Goal: Use online tool/utility: Utilize a website feature to perform a specific function

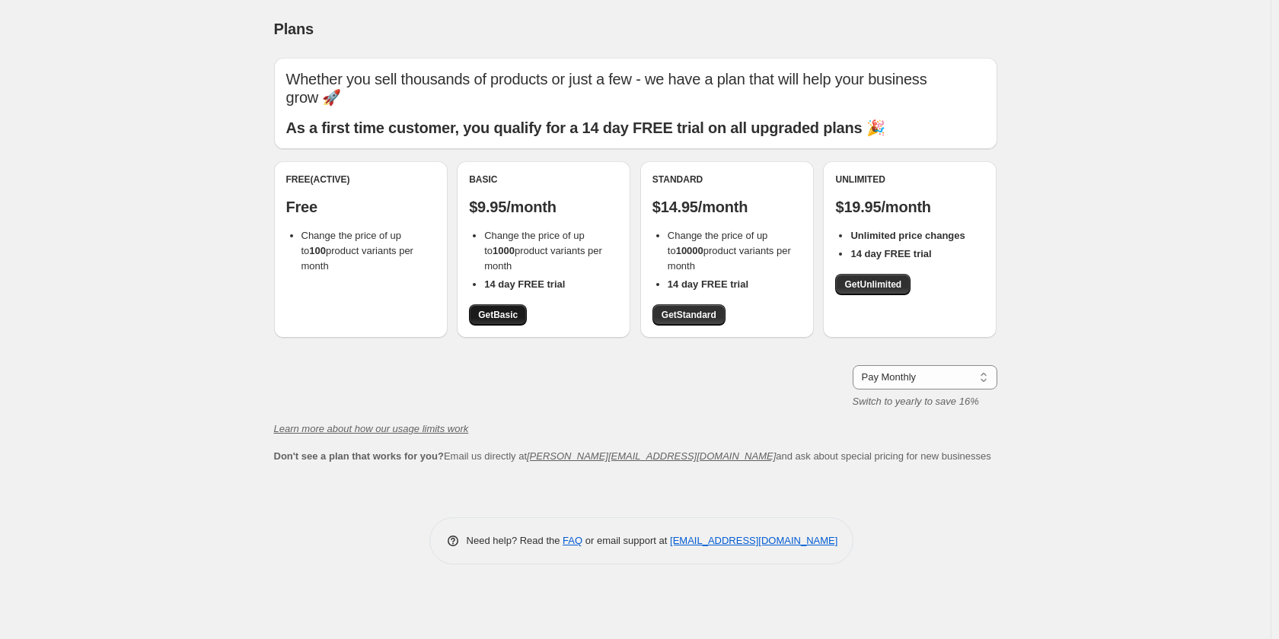
click at [501, 313] on span "Get Basic" at bounding box center [498, 315] width 40 height 12
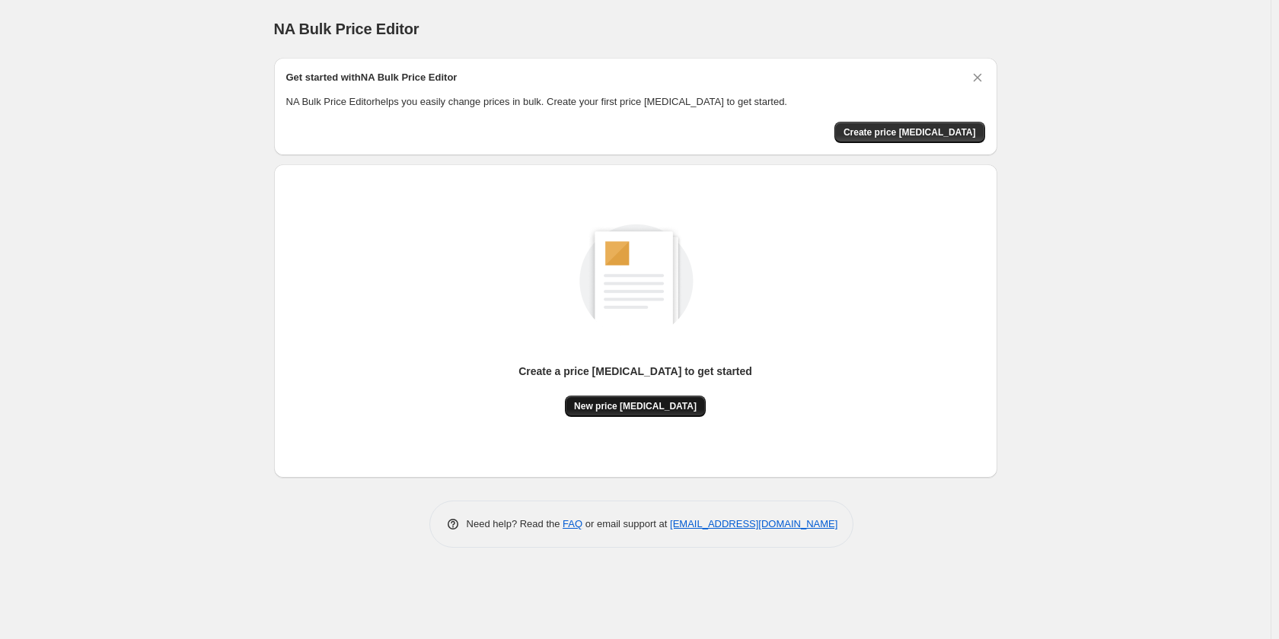
click at [631, 411] on span "New price [MEDICAL_DATA]" at bounding box center [635, 406] width 123 height 12
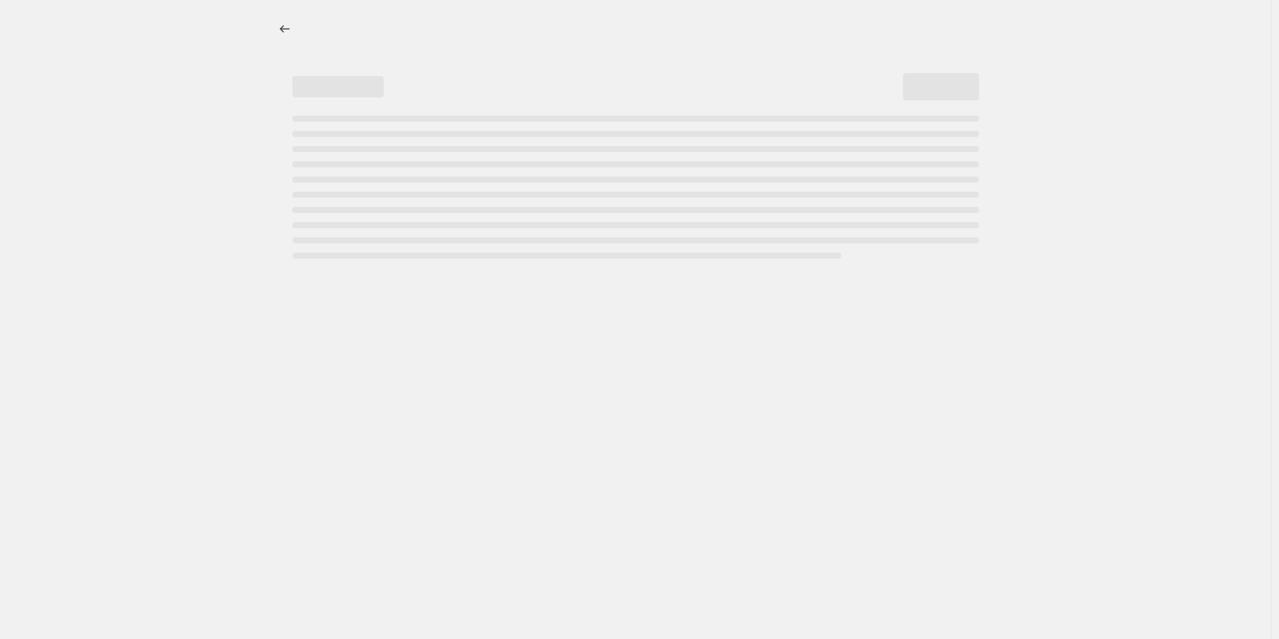
select select "percentage"
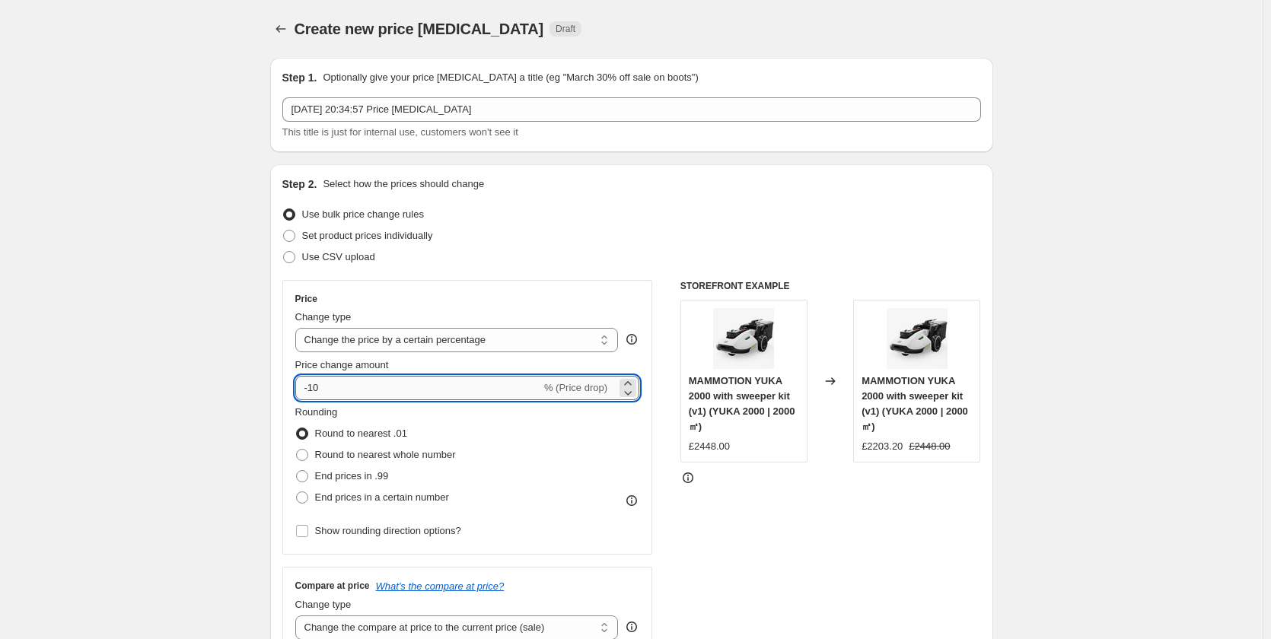
click at [400, 385] on input "-10" at bounding box center [418, 388] width 246 height 24
type input "-15"
click at [372, 454] on span "Round to nearest whole number" at bounding box center [385, 454] width 141 height 11
click at [297, 450] on input "Round to nearest whole number" at bounding box center [296, 449] width 1 height 1
radio input "true"
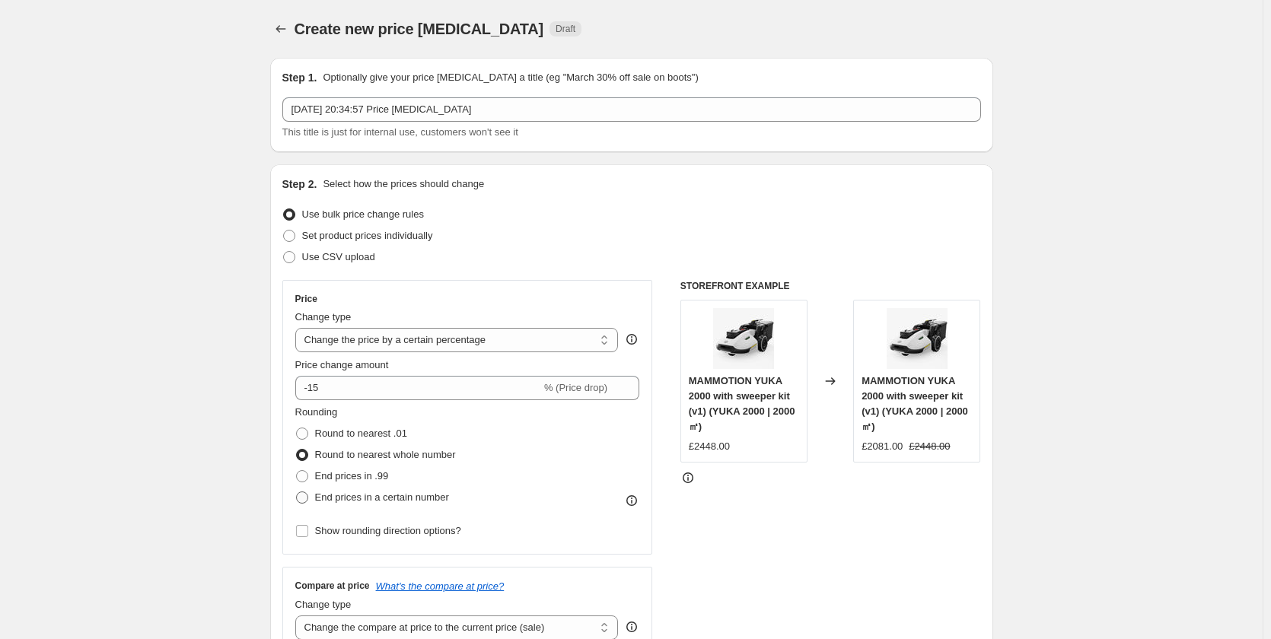
click at [394, 500] on span "End prices in a certain number" at bounding box center [382, 497] width 134 height 11
click at [297, 493] on input "End prices in a certain number" at bounding box center [296, 492] width 1 height 1
radio input "true"
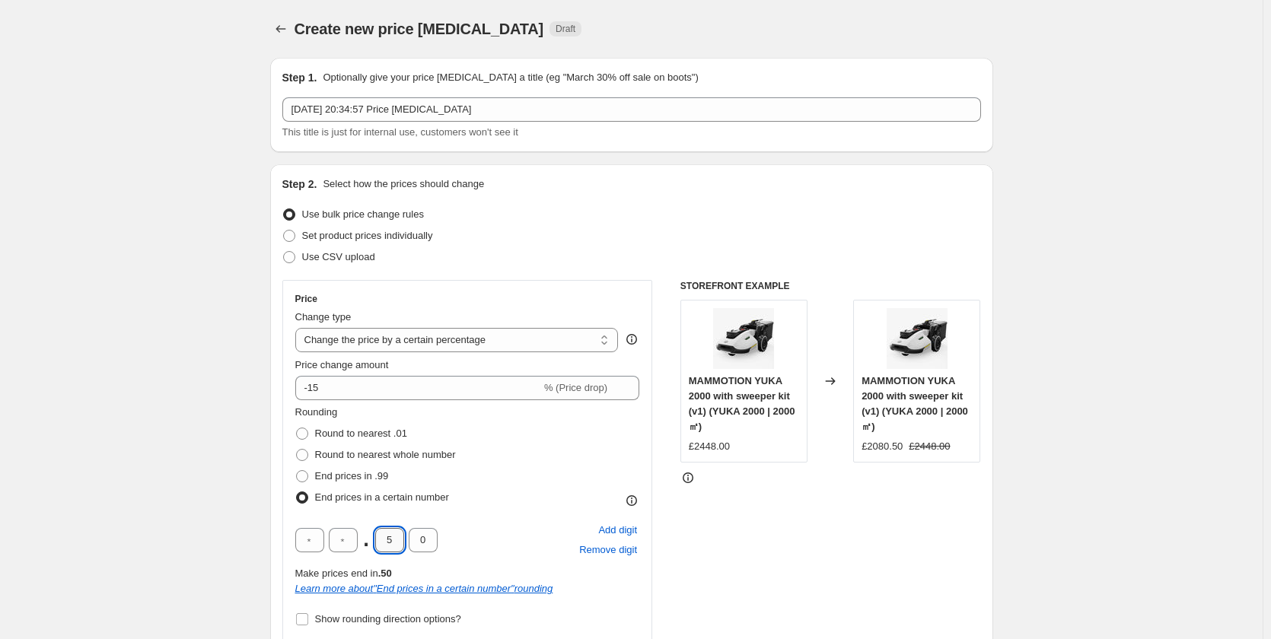
click at [390, 540] on input "5" at bounding box center [389, 540] width 29 height 24
type input "9"
click at [354, 477] on span "End prices in .99" at bounding box center [352, 475] width 74 height 11
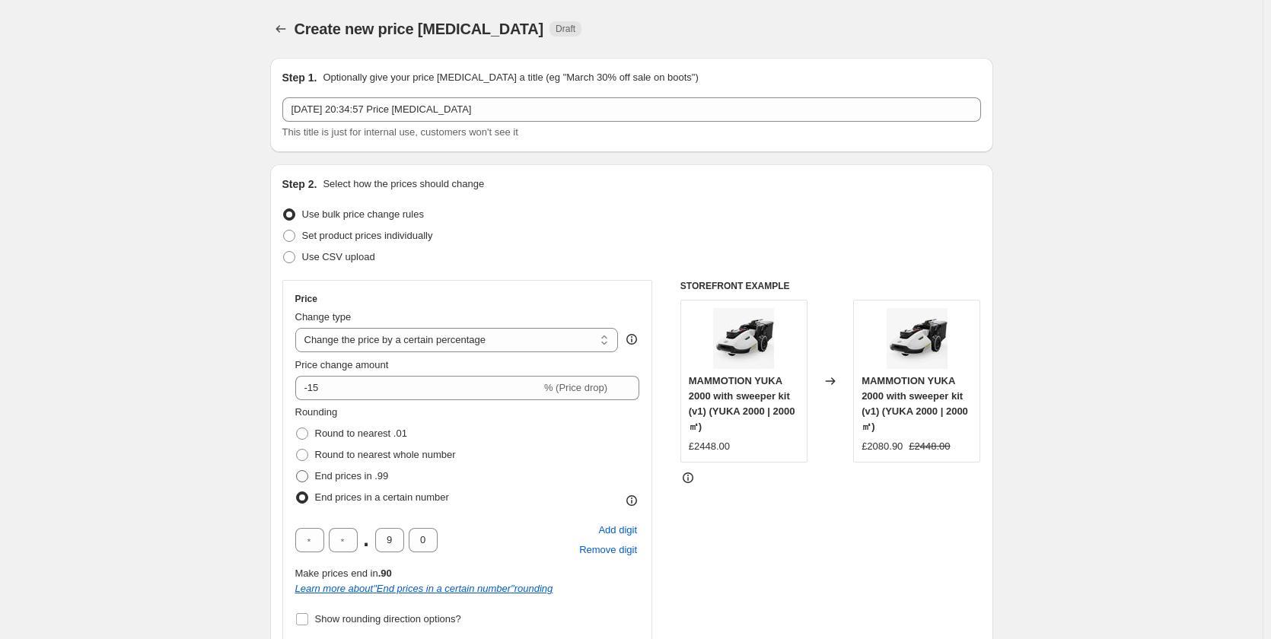
click at [297, 471] on input "End prices in .99" at bounding box center [296, 470] width 1 height 1
radio input "true"
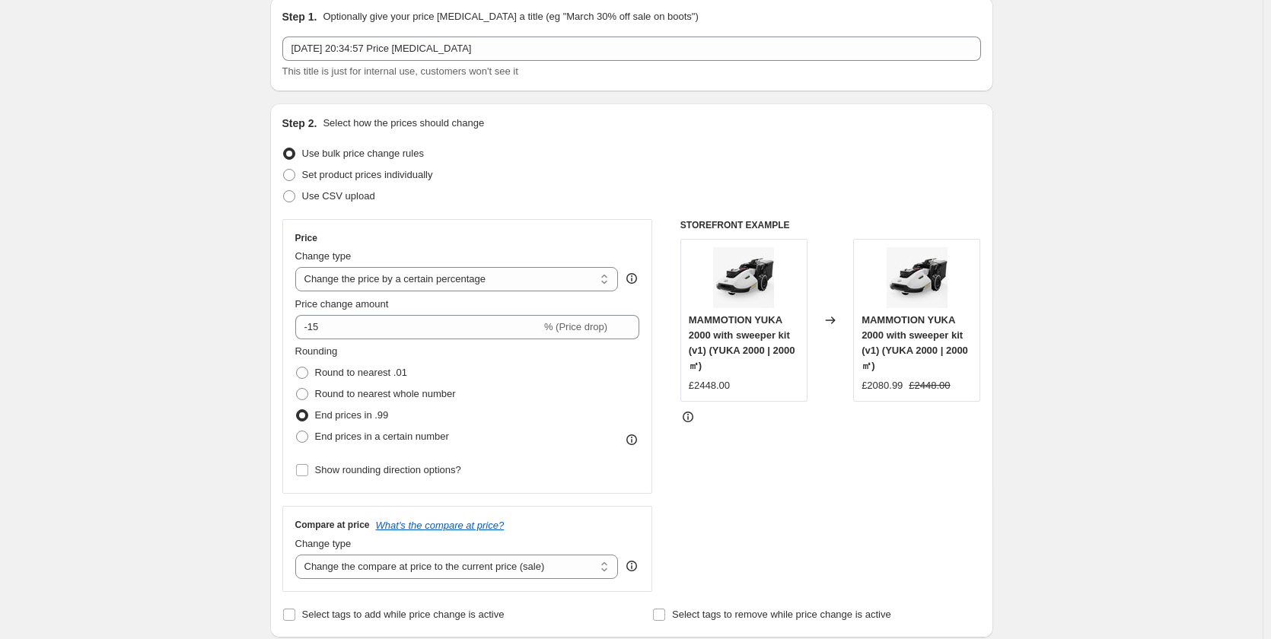
scroll to position [152, 0]
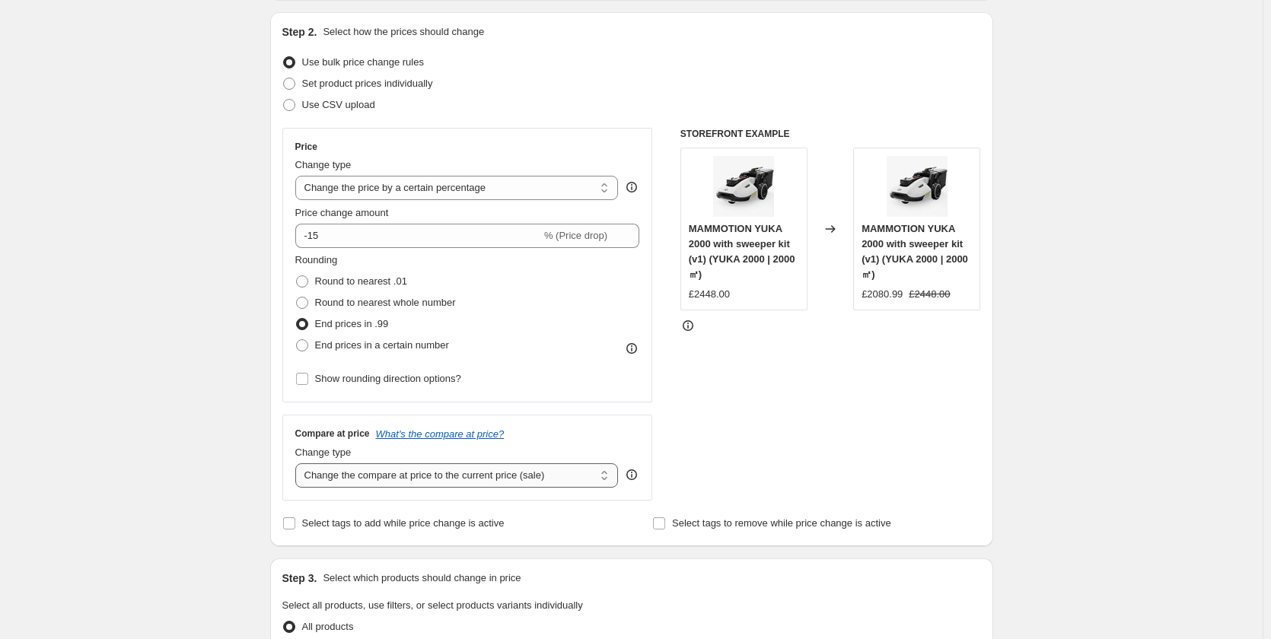
click at [387, 478] on select "Change the compare at price to the current price (sale) Change the compare at p…" at bounding box center [457, 476] width 324 height 24
select select "percentage"
click at [298, 464] on select "Change the compare at price to the current price (sale) Change the compare at p…" at bounding box center [457, 476] width 324 height 24
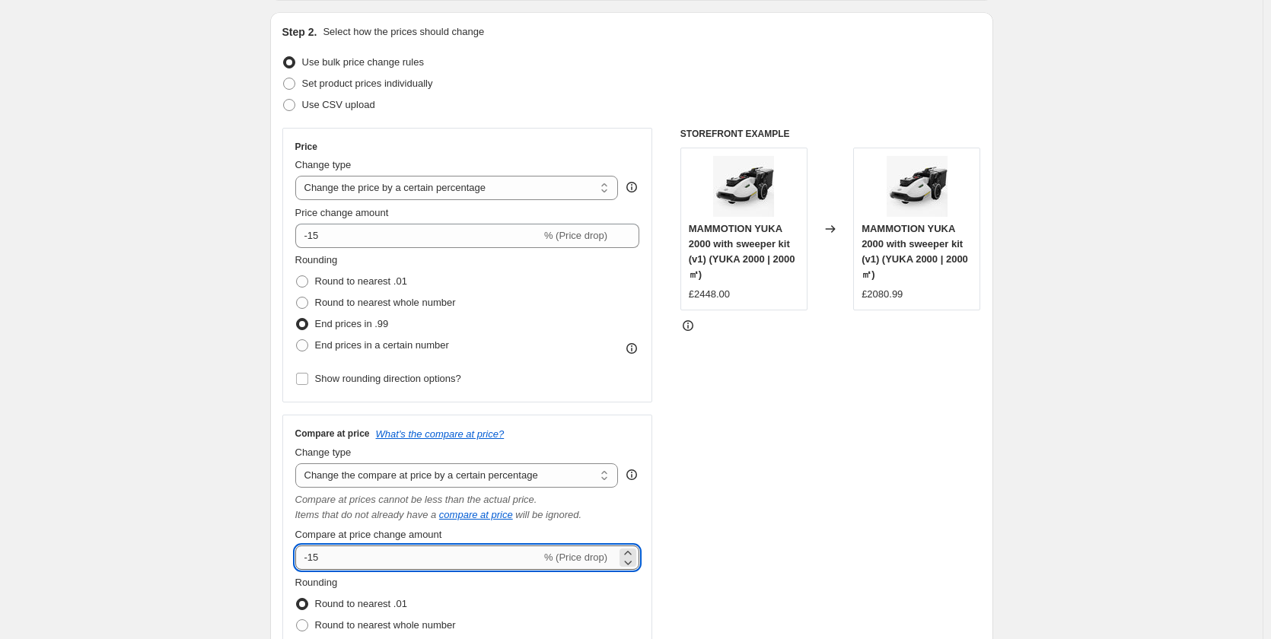
click at [425, 553] on input "-15" at bounding box center [418, 558] width 246 height 24
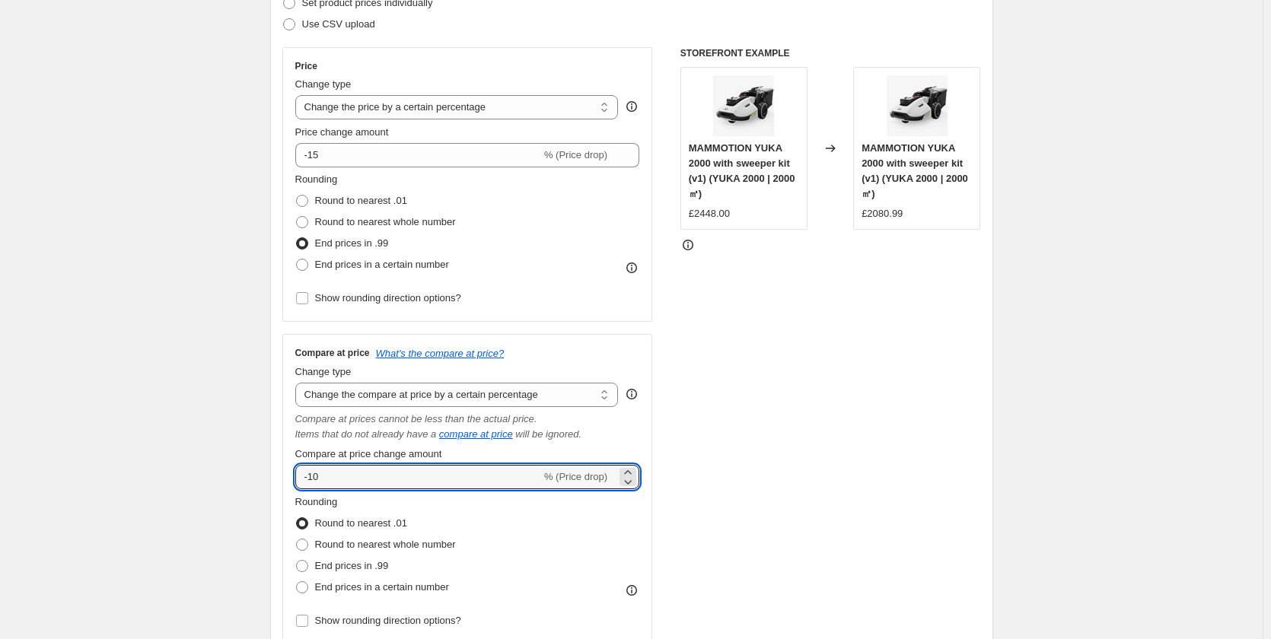
scroll to position [381, 0]
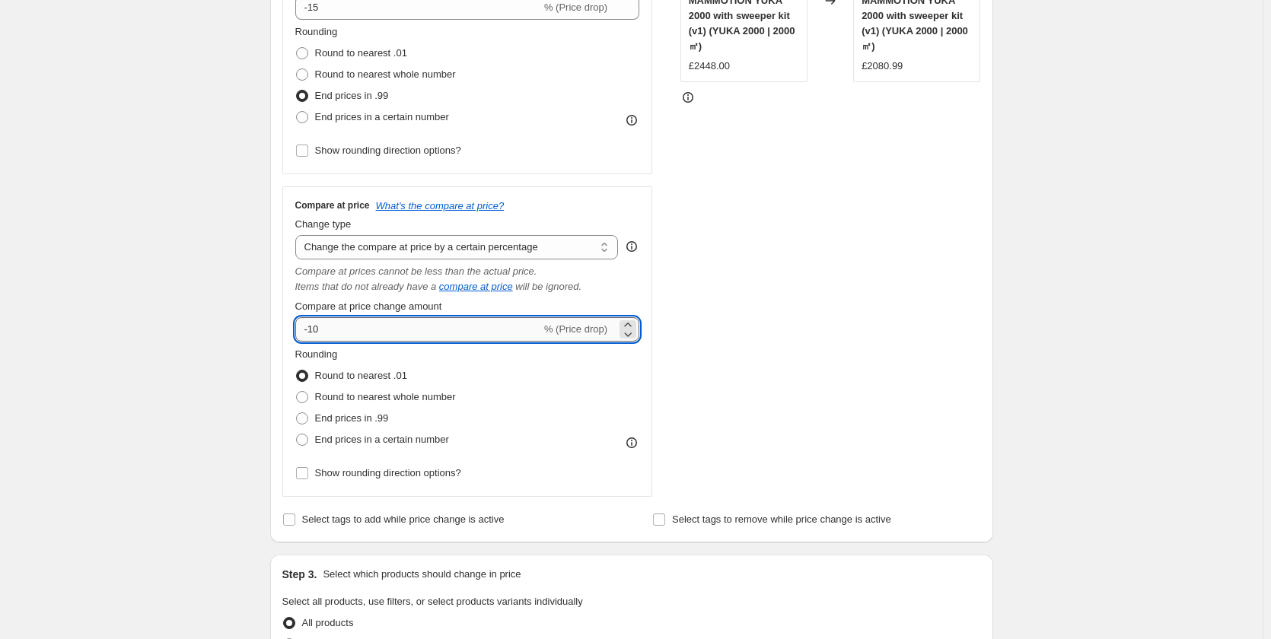
click at [345, 328] on input "-10" at bounding box center [418, 329] width 246 height 24
type input "-10"
click at [384, 397] on span "Round to nearest whole number" at bounding box center [385, 396] width 141 height 11
click at [297, 392] on input "Round to nearest whole number" at bounding box center [296, 391] width 1 height 1
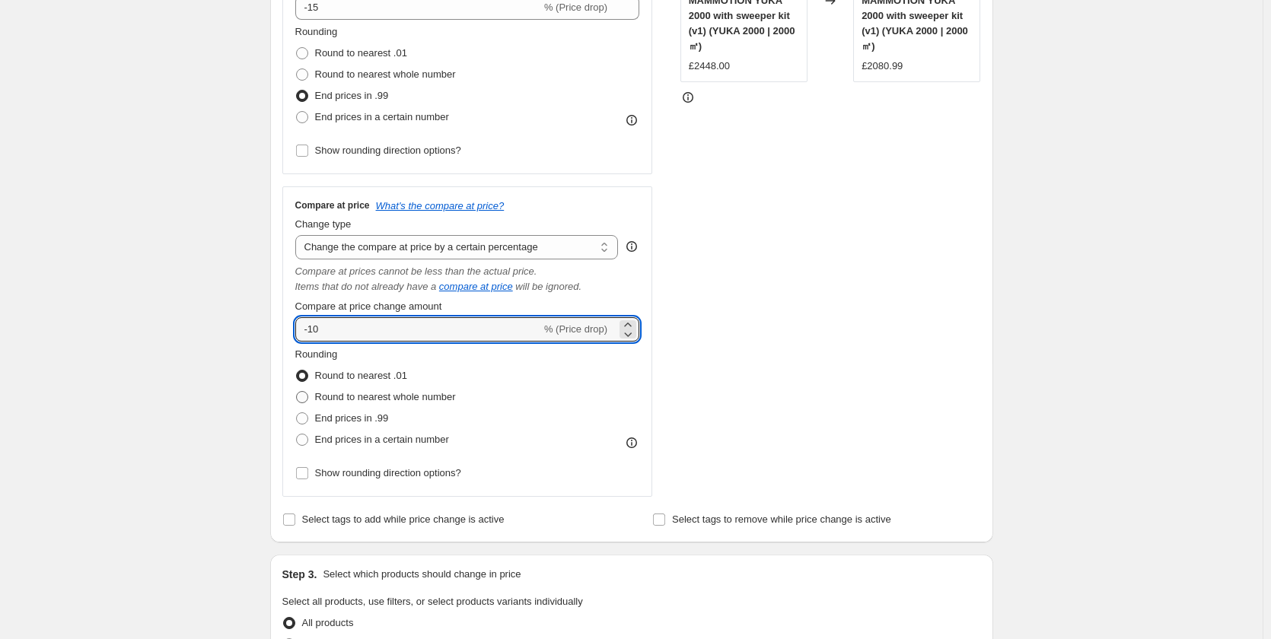
radio input "true"
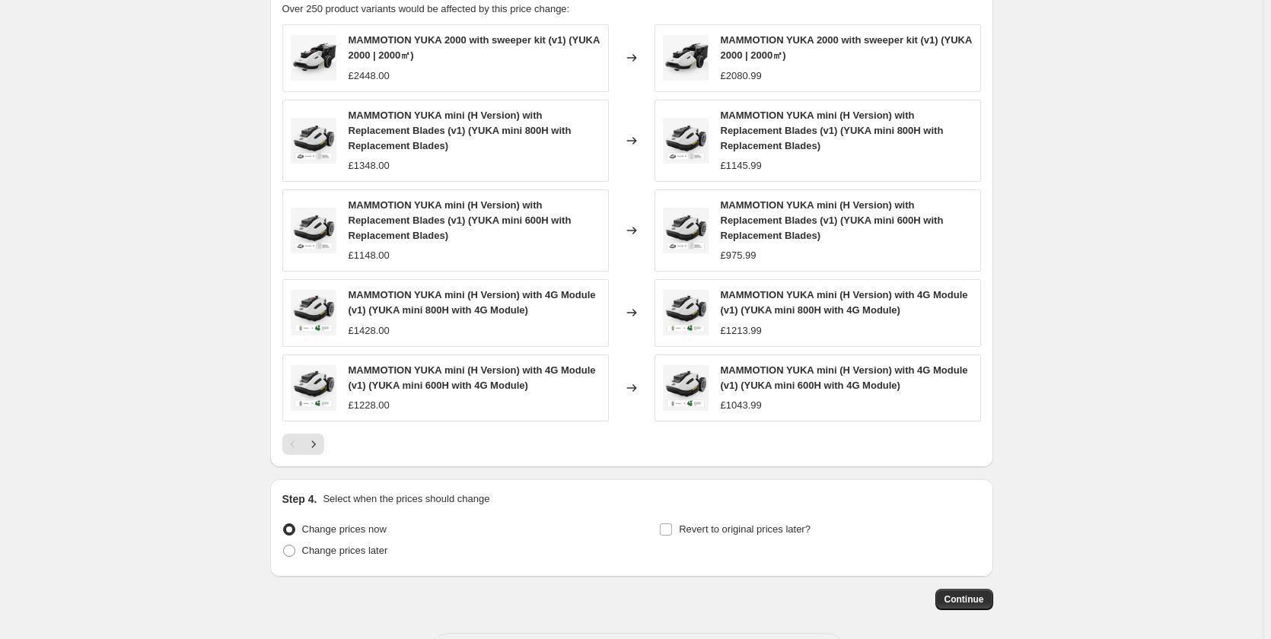
scroll to position [1162, 0]
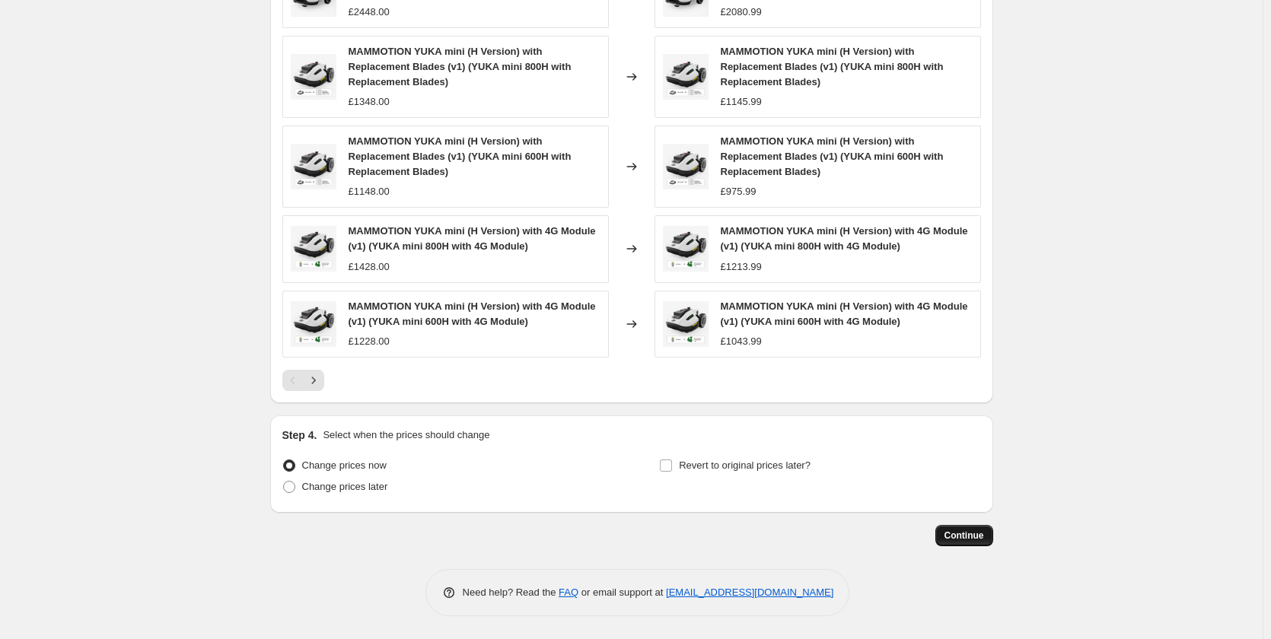
click at [978, 538] on span "Continue" at bounding box center [965, 536] width 40 height 12
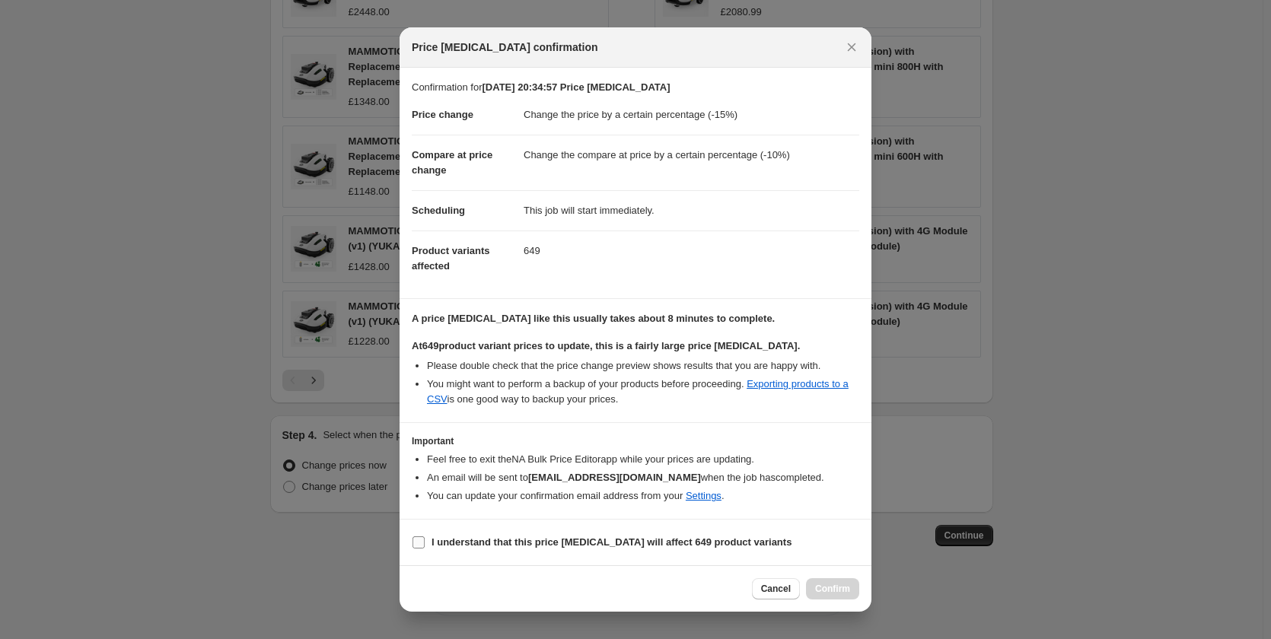
click at [605, 547] on b "I understand that this price change job will affect 649 product variants" at bounding box center [612, 542] width 360 height 11
click at [425, 547] on input "I understand that this price change job will affect 649 product variants" at bounding box center [419, 543] width 12 height 12
checkbox input "true"
click at [847, 593] on span "Confirm" at bounding box center [832, 589] width 35 height 12
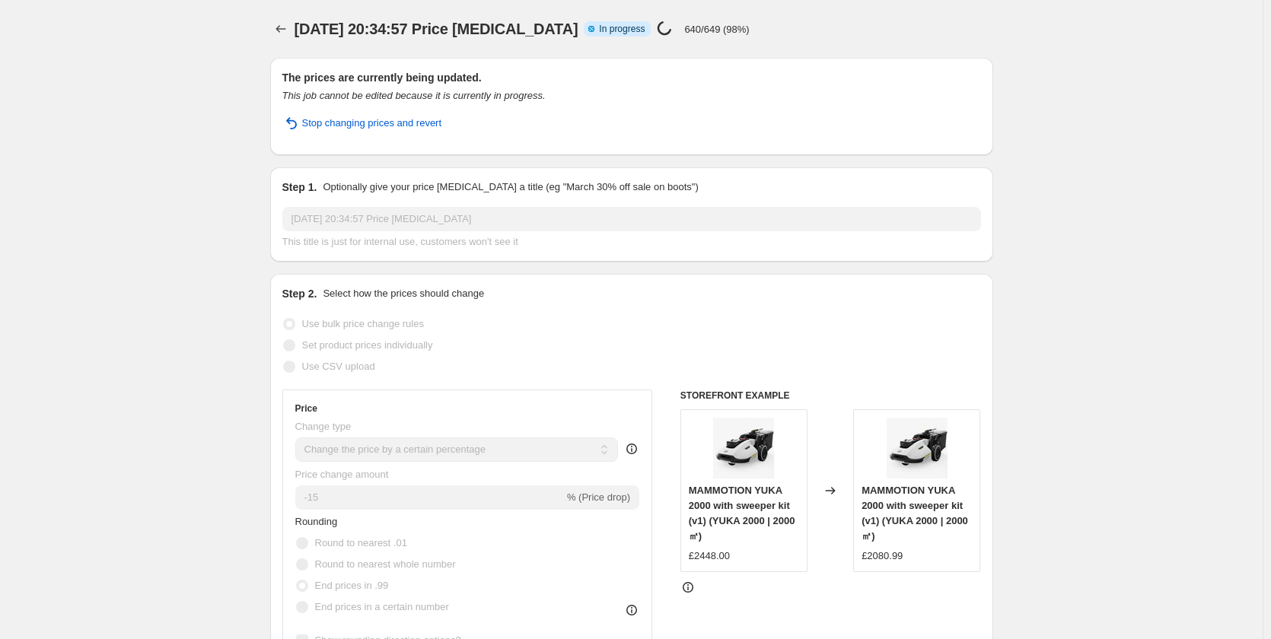
select select "percentage"
